Goal: Manage account settings

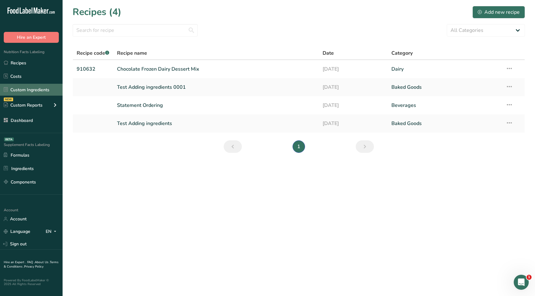
click at [28, 88] on link "Custom Ingredients" at bounding box center [31, 90] width 63 height 12
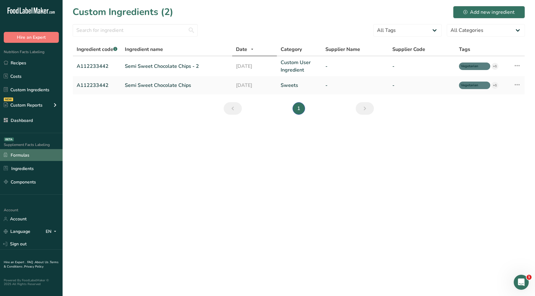
click at [34, 155] on link "Formulas" at bounding box center [31, 155] width 63 height 12
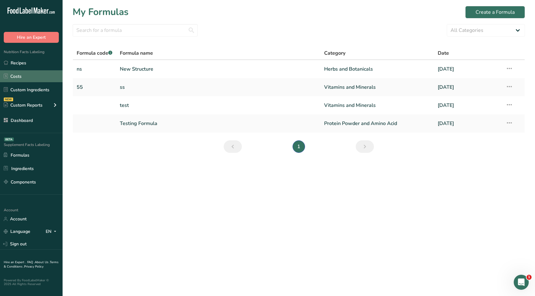
drag, startPoint x: 26, startPoint y: 64, endPoint x: 44, endPoint y: 77, distance: 22.1
click at [26, 64] on link "Recipes" at bounding box center [31, 63] width 63 height 12
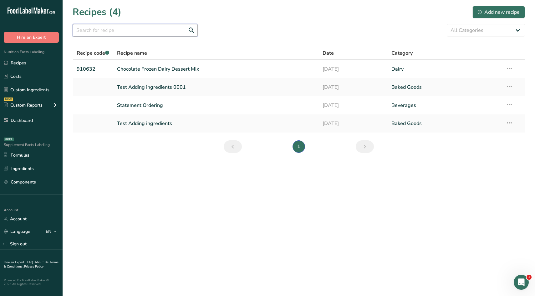
click at [147, 32] on input "text" at bounding box center [135, 30] width 125 height 13
type input "tes"
click at [487, 33] on select "All Categories Baked Goods Beverages Confectionery Cooked Meals, Salads, & Sauc…" at bounding box center [485, 30] width 78 height 13
select select "5"
click at [446, 24] on select "All Categories Baked Goods Beverages Confectionery Cooked Meals, Salads, & Sauc…" at bounding box center [485, 30] width 78 height 13
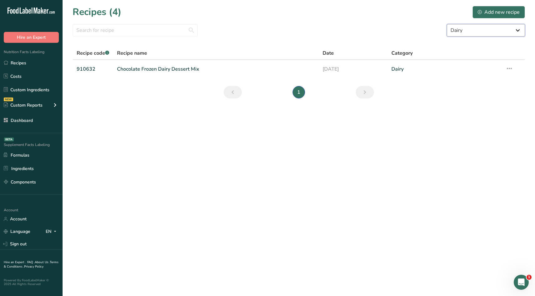
click at [507, 32] on select "All Categories Baked Goods Beverages Confectionery Cooked Meals, Salads, & Sauc…" at bounding box center [485, 30] width 78 height 13
select select
click at [446, 24] on select "All Categories Baked Goods Beverages Confectionery Cooked Meals, Salads, & Sauc…" at bounding box center [485, 30] width 78 height 13
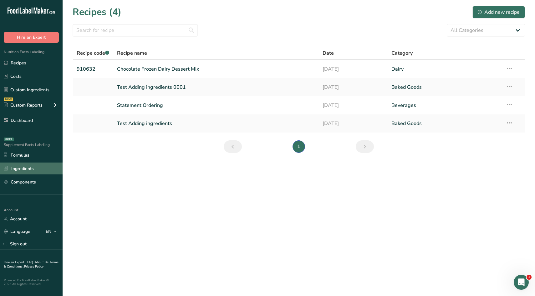
click at [37, 167] on link "Ingredients" at bounding box center [31, 169] width 63 height 12
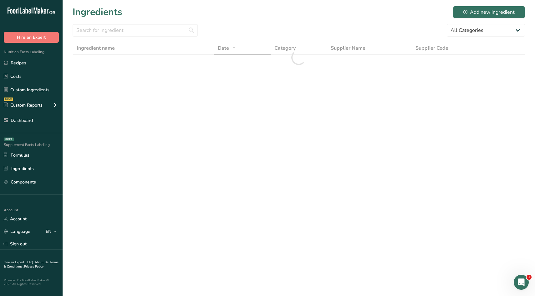
click at [193, 165] on main "Ingredients Add new ingredient All Categories Amino Acids Botanical Extracts Bo…" at bounding box center [267, 148] width 535 height 296
click at [135, 163] on main "Ingredients (1) Add new ingredient All Categories Amino Acids Botanical Extract…" at bounding box center [267, 148] width 535 height 296
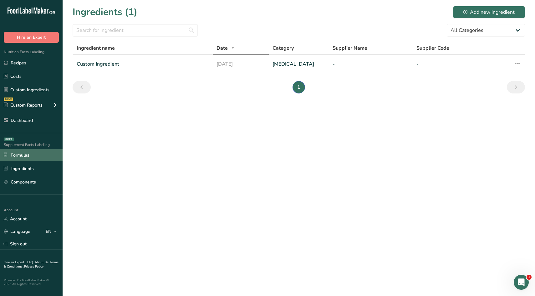
click at [23, 157] on link "Formulas" at bounding box center [31, 155] width 63 height 12
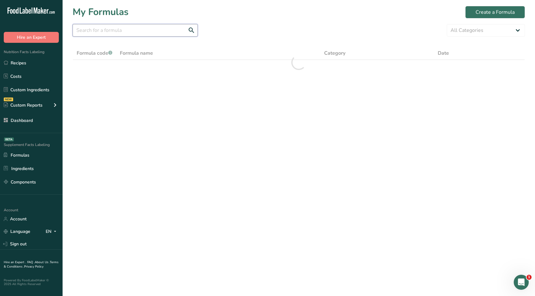
click at [120, 33] on input "text" at bounding box center [135, 30] width 125 height 13
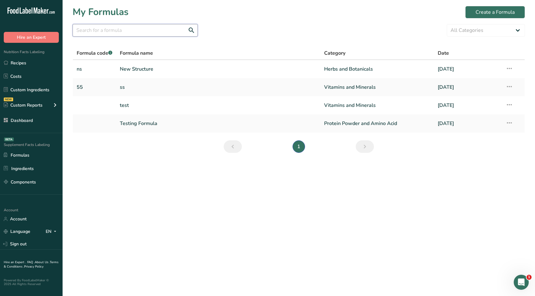
type input "n"
click at [497, 31] on select "All Categories Vitamins and Minerals Herbs and Botanicals Protein Powder and Am…" at bounding box center [485, 30] width 78 height 13
select select "2"
click at [446, 24] on select "All Categories Vitamins and Minerals Herbs and Botanicals Protein Powder and Am…" at bounding box center [485, 30] width 78 height 13
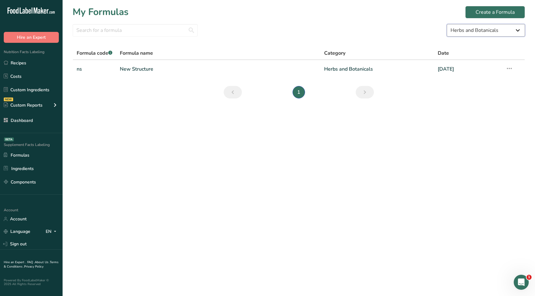
click at [494, 32] on select "All Categories Vitamins and Minerals Herbs and Botanicals Protein Powder and Am…" at bounding box center [485, 30] width 78 height 13
select select
click at [446, 24] on select "All Categories Vitamins and Minerals Herbs and Botanicals Protein Powder and Am…" at bounding box center [485, 30] width 78 height 13
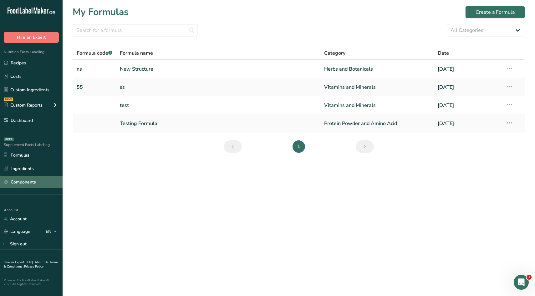
click at [35, 179] on link "Components" at bounding box center [31, 182] width 63 height 12
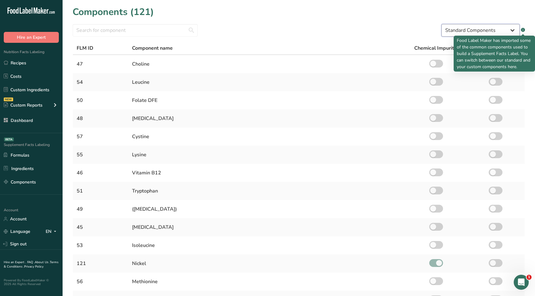
click at [494, 31] on select "Standard Components Custom Components" at bounding box center [480, 30] width 78 height 13
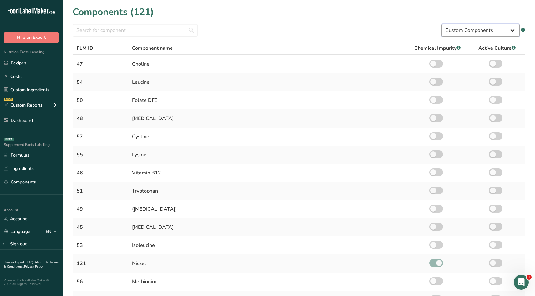
click at [441, 24] on select "Standard Components Custom Components" at bounding box center [480, 30] width 78 height 13
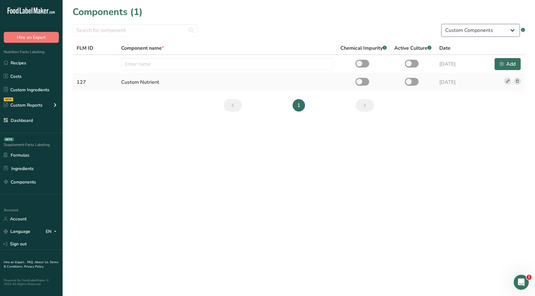
click at [486, 32] on select "Standard Components Custom Components" at bounding box center [480, 30] width 78 height 13
select select "standard"
click at [441, 24] on select "Standard Components Custom Components" at bounding box center [480, 30] width 78 height 13
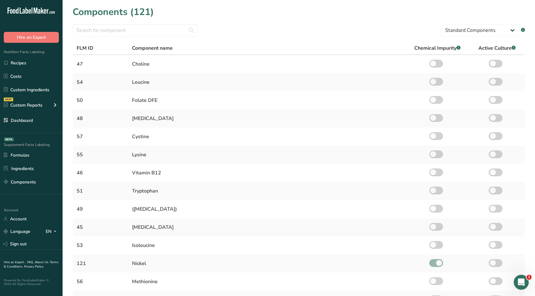
drag, startPoint x: 383, startPoint y: 23, endPoint x: 450, endPoint y: 23, distance: 66.9
click at [383, 23] on section "Components (121) Standard Components Custom Components .a-a{fill:#347362;}.b-a{…" at bounding box center [299, 178] width 472 height 357
click at [131, 34] on input "text" at bounding box center [135, 30] width 125 height 13
type input "c"
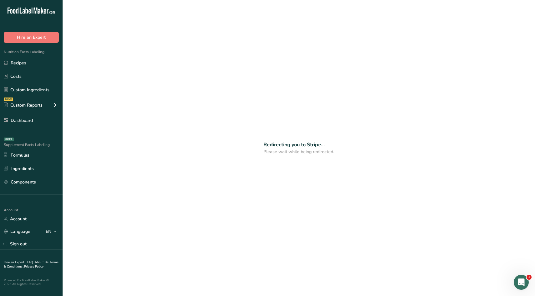
click at [209, 73] on div "Redirecting you to Stripe... Please wait while being redirected." at bounding box center [299, 148] width 472 height 296
click at [191, 60] on div "Redirecting you to Stripe... Please wait while being redirected." at bounding box center [299, 148] width 472 height 296
click at [190, 93] on div "Redirecting you to Stripe... Please wait while being redirected." at bounding box center [299, 148] width 472 height 296
drag, startPoint x: 257, startPoint y: 138, endPoint x: 344, endPoint y: 159, distance: 89.9
click at [344, 159] on div "Redirecting you to Stripe... Please wait while being redirected." at bounding box center [299, 148] width 472 height 296
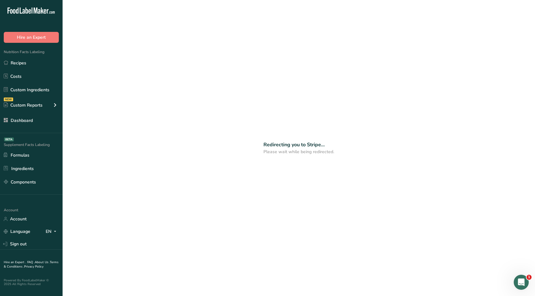
click at [352, 153] on div "Redirecting you to Stripe... Please wait while being redirected." at bounding box center [299, 148] width 472 height 296
drag, startPoint x: 327, startPoint y: 154, endPoint x: 353, endPoint y: 151, distance: 26.4
click at [327, 154] on p "Please wait while being redirected." at bounding box center [298, 151] width 71 height 7
drag, startPoint x: 353, startPoint y: 151, endPoint x: 238, endPoint y: 126, distance: 117.4
click at [239, 126] on div "Redirecting you to Stripe... Please wait while being redirected." at bounding box center [299, 148] width 472 height 296
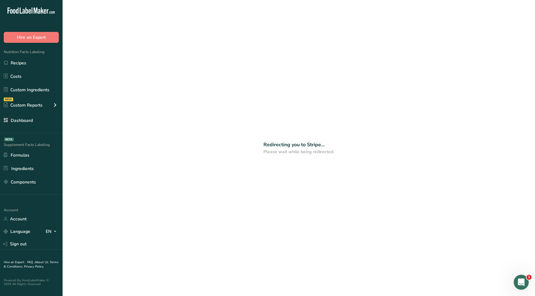
click at [237, 122] on div "Redirecting you to Stripe... Please wait while being redirected." at bounding box center [299, 148] width 472 height 296
drag, startPoint x: 110, startPoint y: 23, endPoint x: 79, endPoint y: 7, distance: 34.7
click at [109, 23] on div "Redirecting you to Stripe... Please wait while being redirected." at bounding box center [299, 148] width 472 height 296
